Goal: Check status: Verify the current state of an ongoing process or item

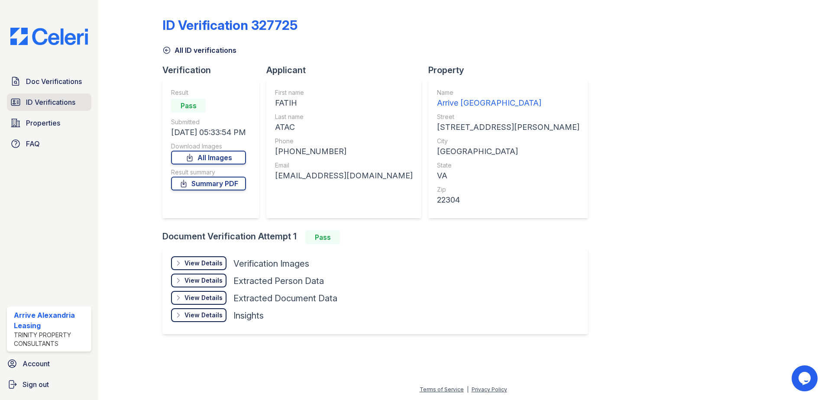
click at [55, 107] on span "ID Verifications" at bounding box center [50, 102] width 49 height 10
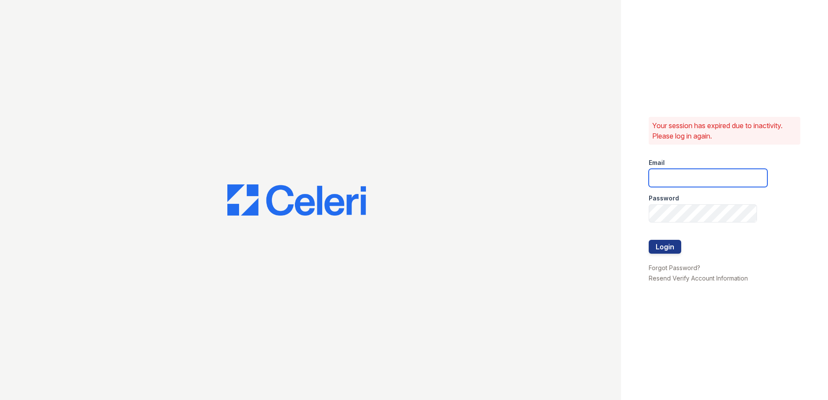
type input "arrivealexandria@trinity-pm.com"
click at [702, 181] on input "arrivealexandria@trinity-pm.com" at bounding box center [708, 178] width 119 height 18
click at [652, 250] on button "Login" at bounding box center [665, 247] width 32 height 14
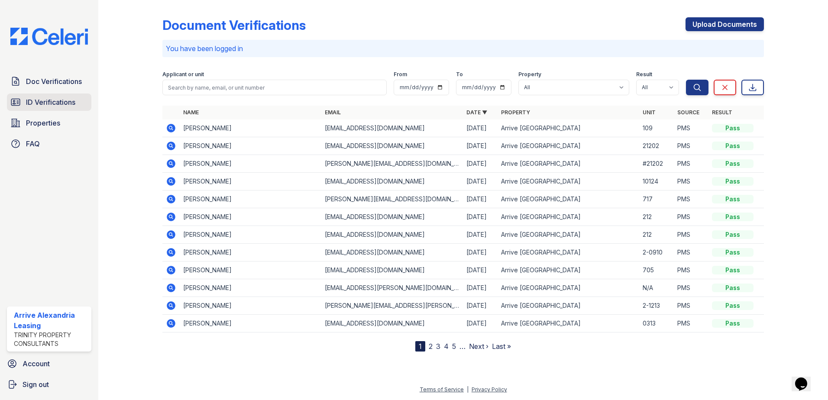
click at [57, 109] on link "ID Verifications" at bounding box center [49, 102] width 84 height 17
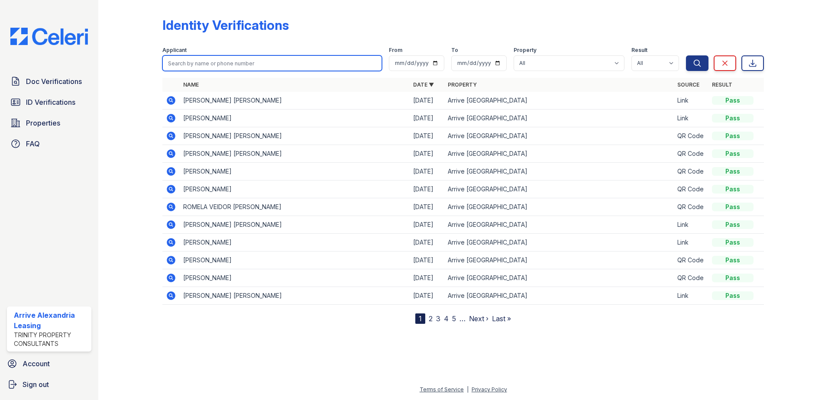
click at [211, 56] on input "search" at bounding box center [272, 63] width 220 height 16
type input "kyla"
click at [686, 55] on button "Search" at bounding box center [697, 63] width 23 height 16
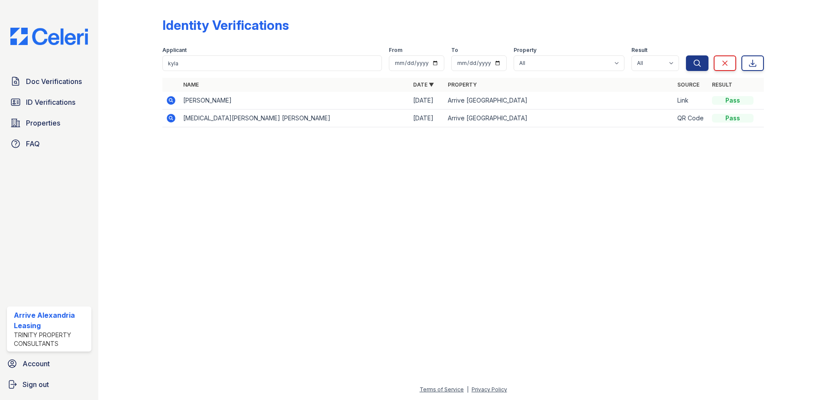
click at [178, 99] on td at bounding box center [170, 101] width 17 height 18
click at [172, 99] on icon at bounding box center [171, 100] width 10 height 10
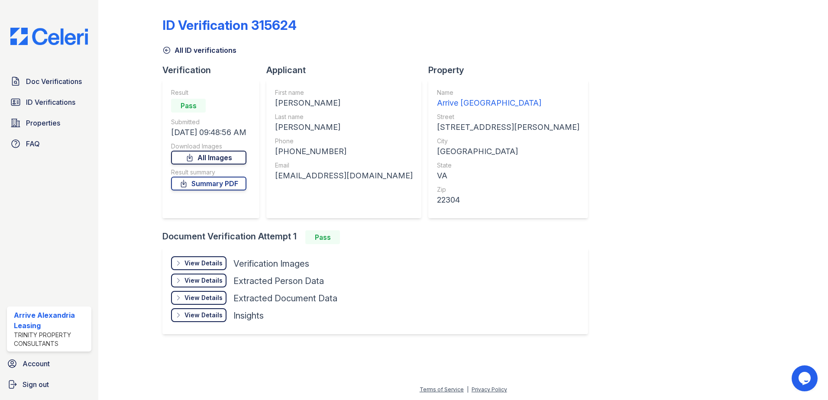
click at [223, 157] on link "All Images" at bounding box center [208, 158] width 75 height 14
click at [214, 179] on link "Summary PDF" at bounding box center [208, 184] width 75 height 14
